Goal: Transaction & Acquisition: Obtain resource

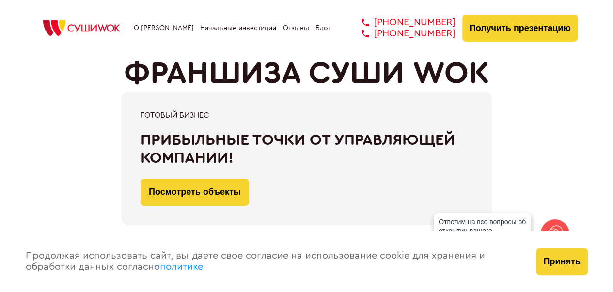
click at [36, 131] on div "При быстром принятии решения Скидка 100 000 ₽ на покупку франшизы! Зафиксироват…" at bounding box center [306, 159] width 543 height 134
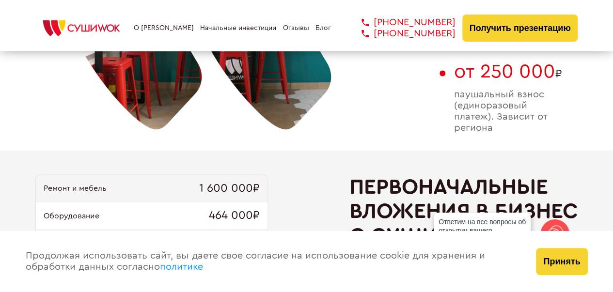
scroll to position [872, 0]
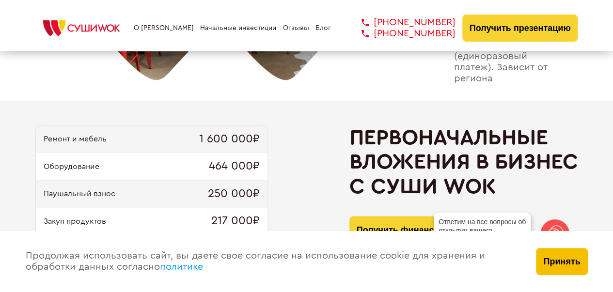
click at [574, 262] on button "Принять" at bounding box center [561, 261] width 51 height 27
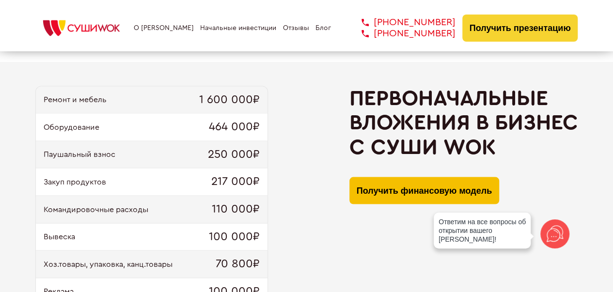
scroll to position [921, 0]
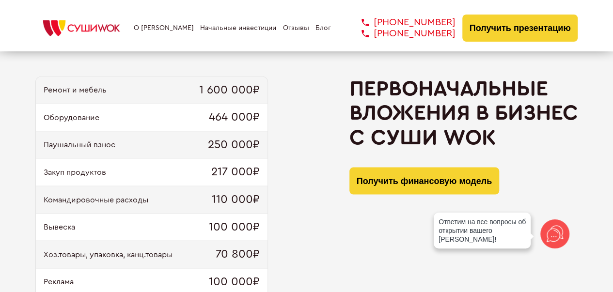
click at [284, 191] on div "Ремонт и мебель 1 600 000₽ Оборудование 464 000₽ Паушальный взнос 250 000₽ Заку…" at bounding box center [306, 220] width 543 height 286
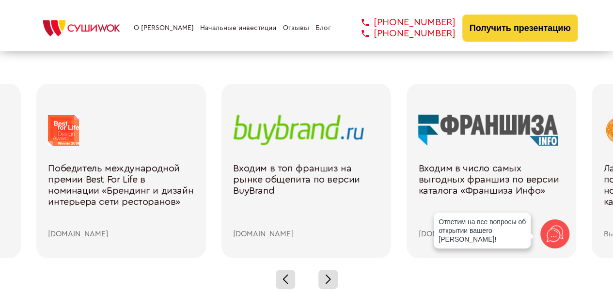
scroll to position [1357, 0]
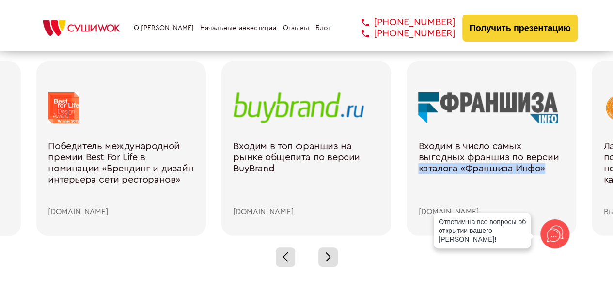
drag, startPoint x: 577, startPoint y: 162, endPoint x: 412, endPoint y: 161, distance: 165.7
click at [414, 162] on div "Нас рекомендует [PERSON_NAME] как выгодную франшизу [PERSON_NAME][DOMAIN_NAME] …" at bounding box center [213, 149] width 1851 height 174
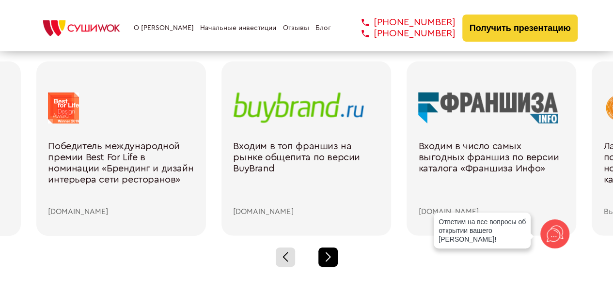
click at [335, 253] on div at bounding box center [327, 257] width 19 height 19
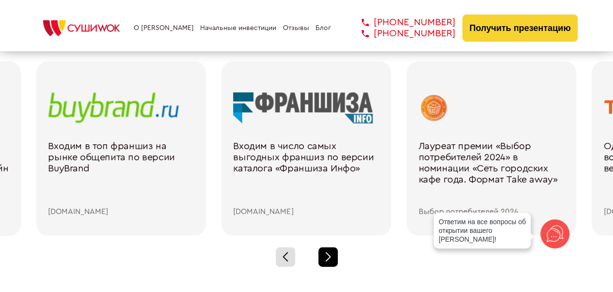
click at [333, 252] on div at bounding box center [327, 257] width 19 height 19
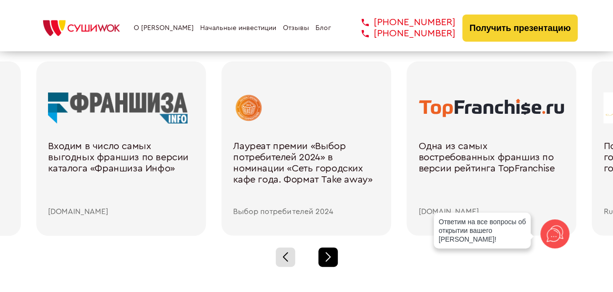
click at [334, 252] on div at bounding box center [327, 257] width 19 height 19
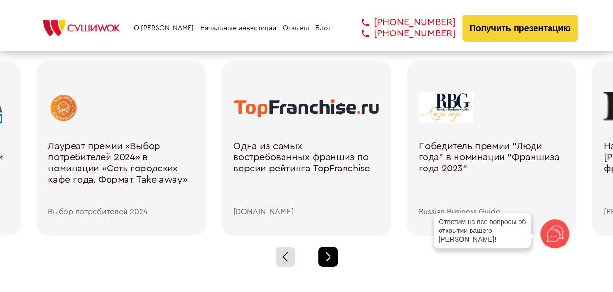
click at [336, 251] on div at bounding box center [327, 257] width 19 height 19
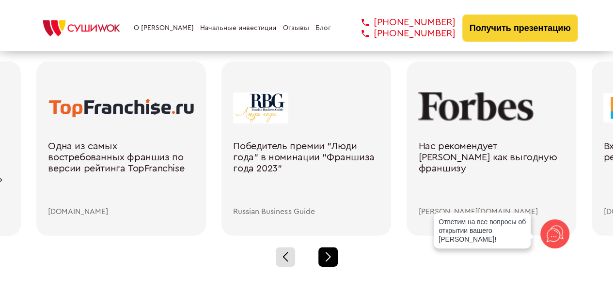
click at [336, 251] on div at bounding box center [327, 257] width 19 height 19
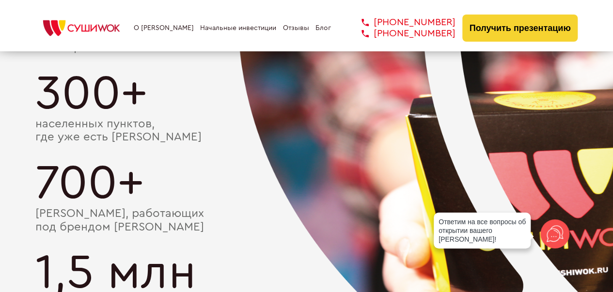
scroll to position [1744, 0]
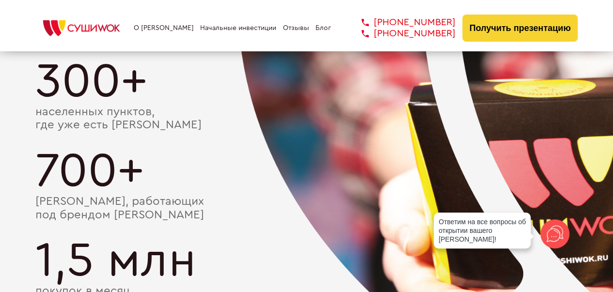
click at [197, 147] on div "700+" at bounding box center [306, 171] width 543 height 48
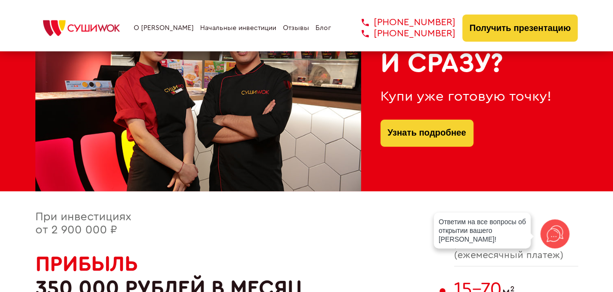
scroll to position [388, 0]
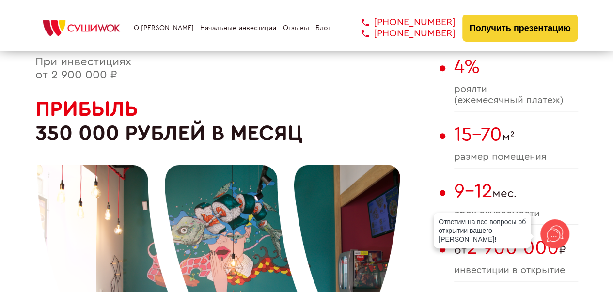
scroll to position [581, 0]
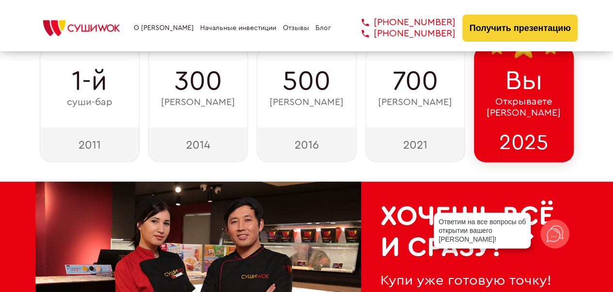
scroll to position [0, 0]
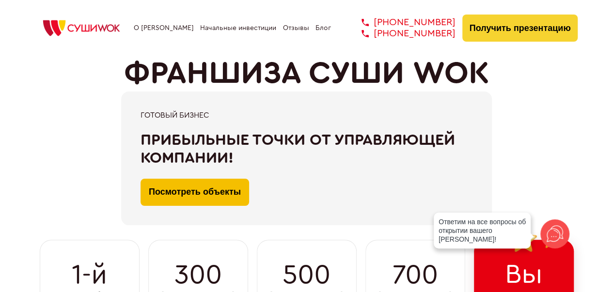
click at [223, 187] on link "Посмотреть объекты" at bounding box center [194, 192] width 109 height 27
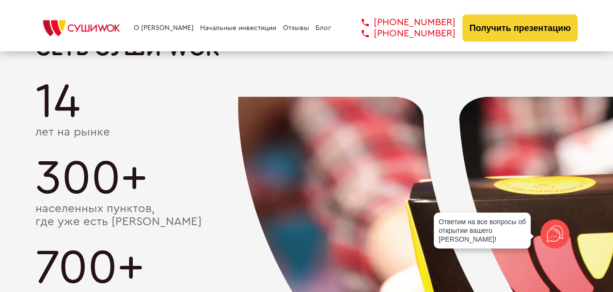
scroll to position [1405, 0]
